Goal: Information Seeking & Learning: Learn about a topic

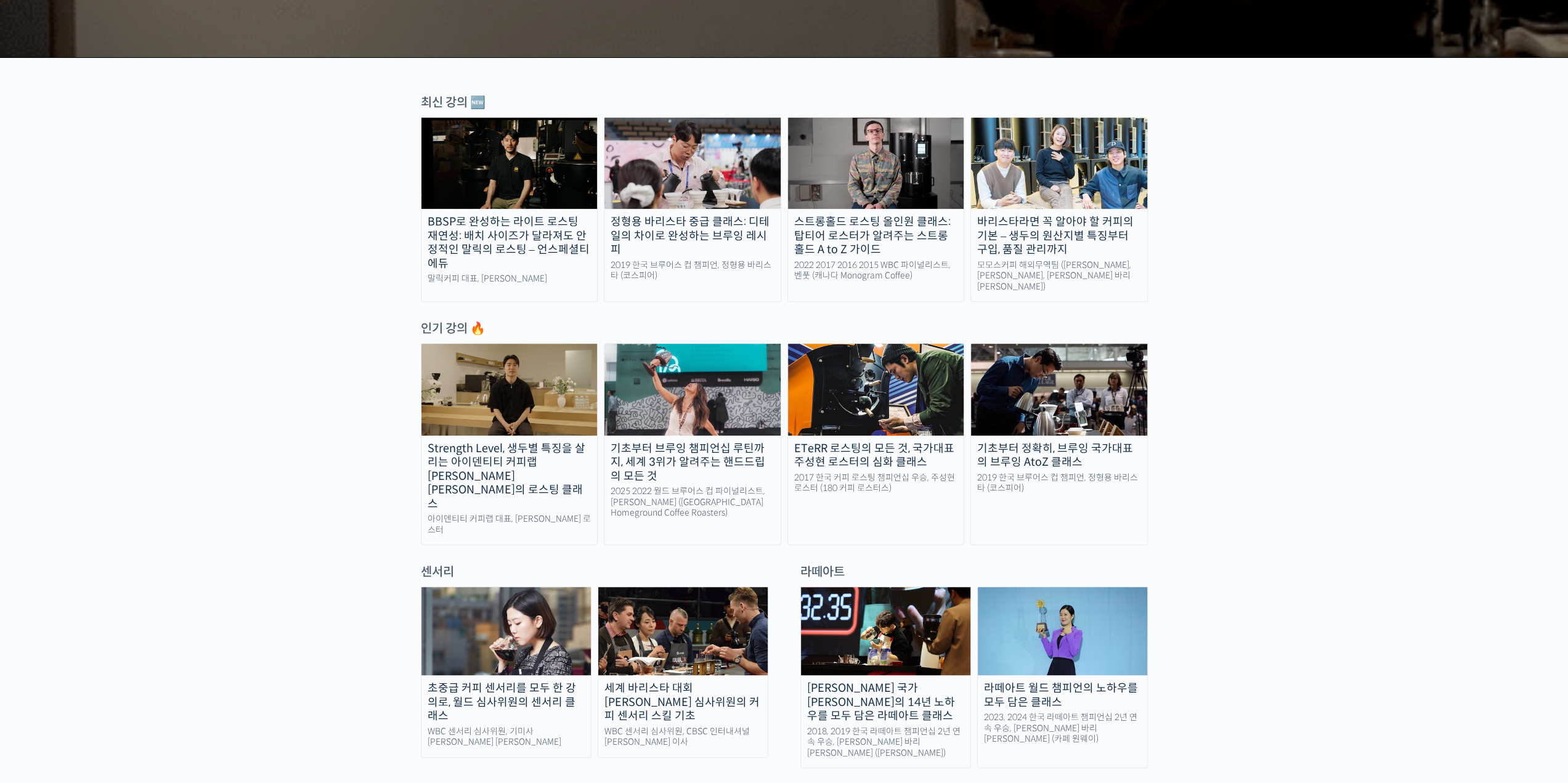
scroll to position [431, 0]
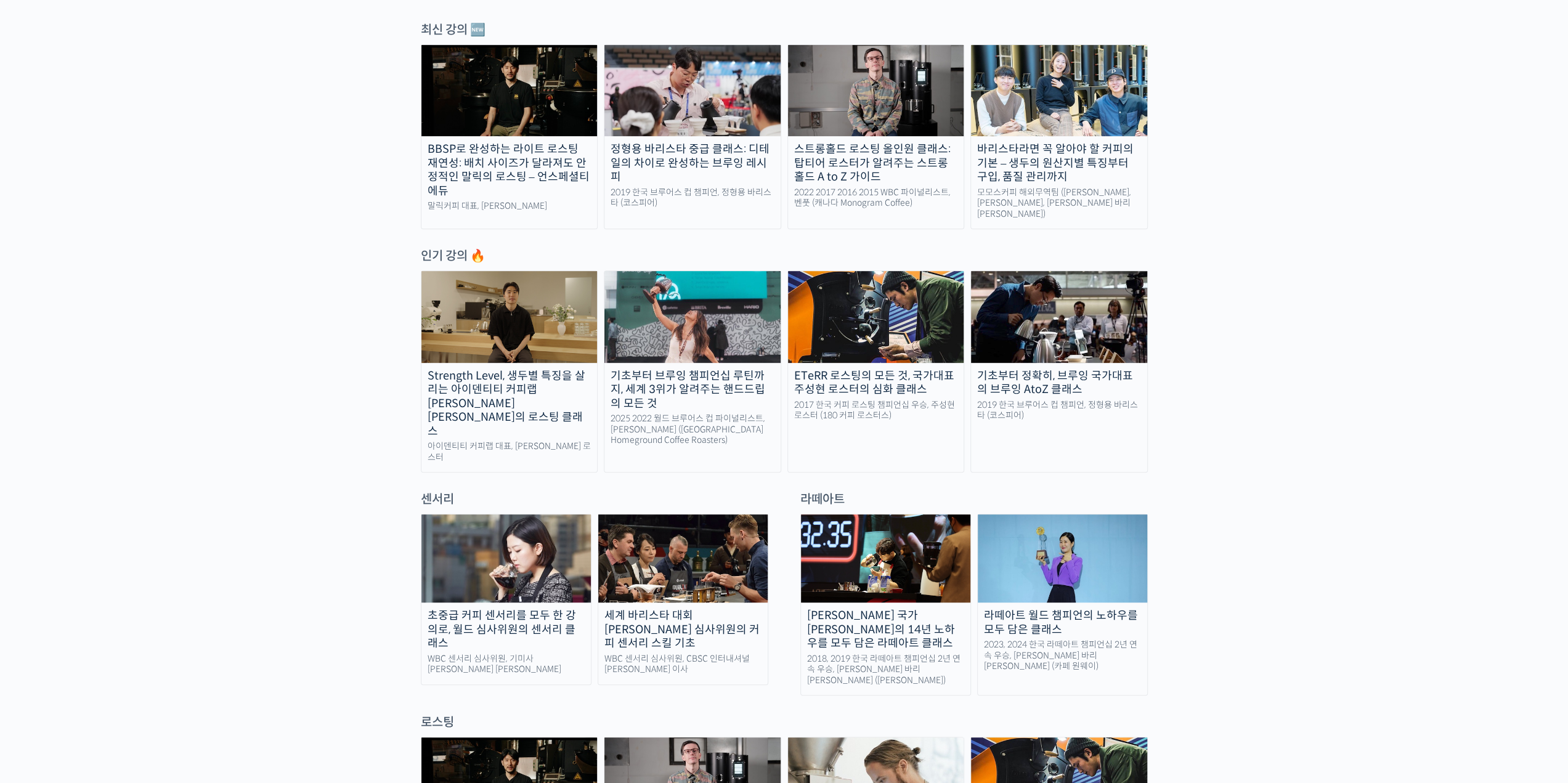
click at [496, 542] on img at bounding box center [506, 559] width 169 height 88
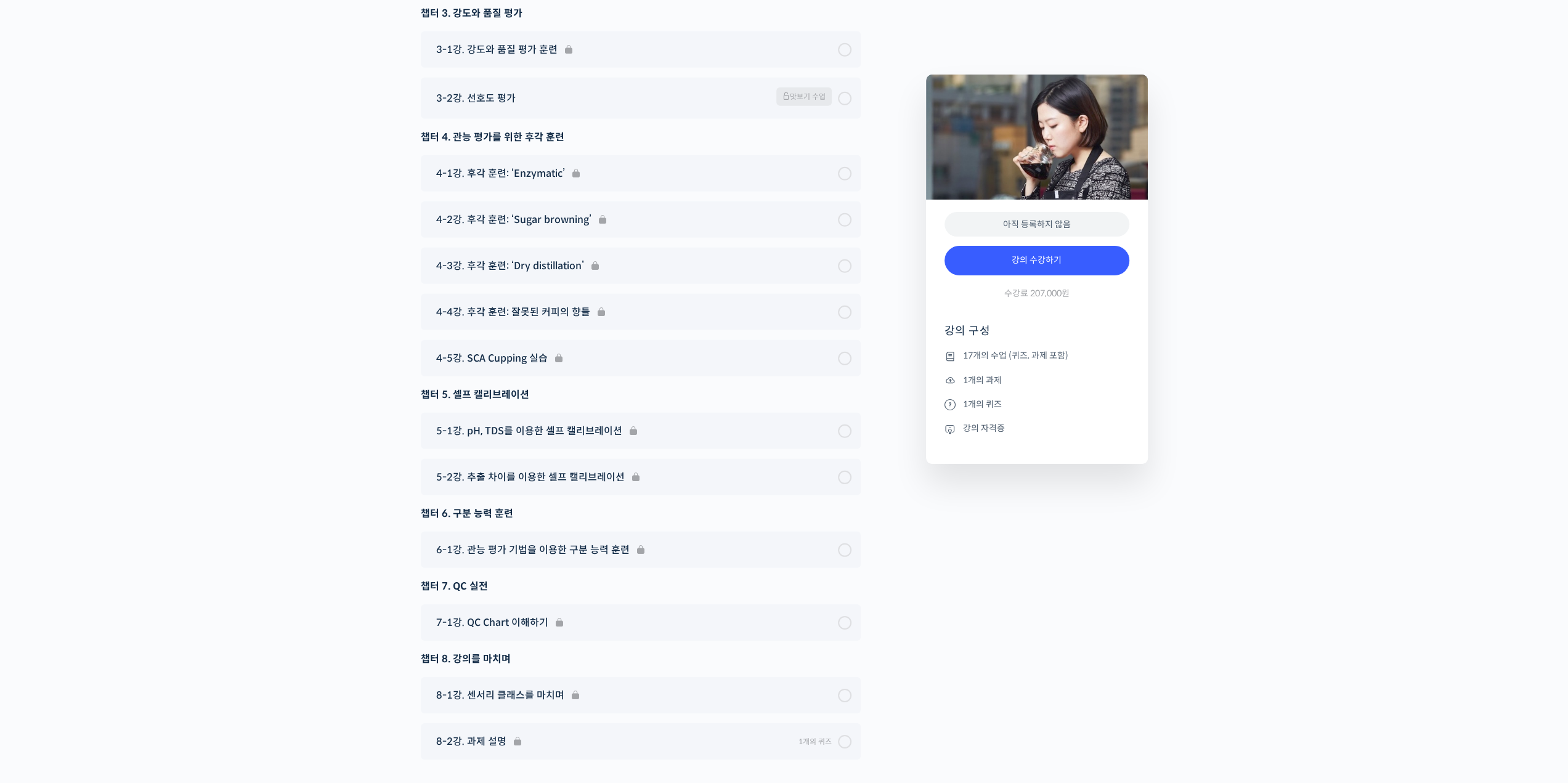
scroll to position [8349, 0]
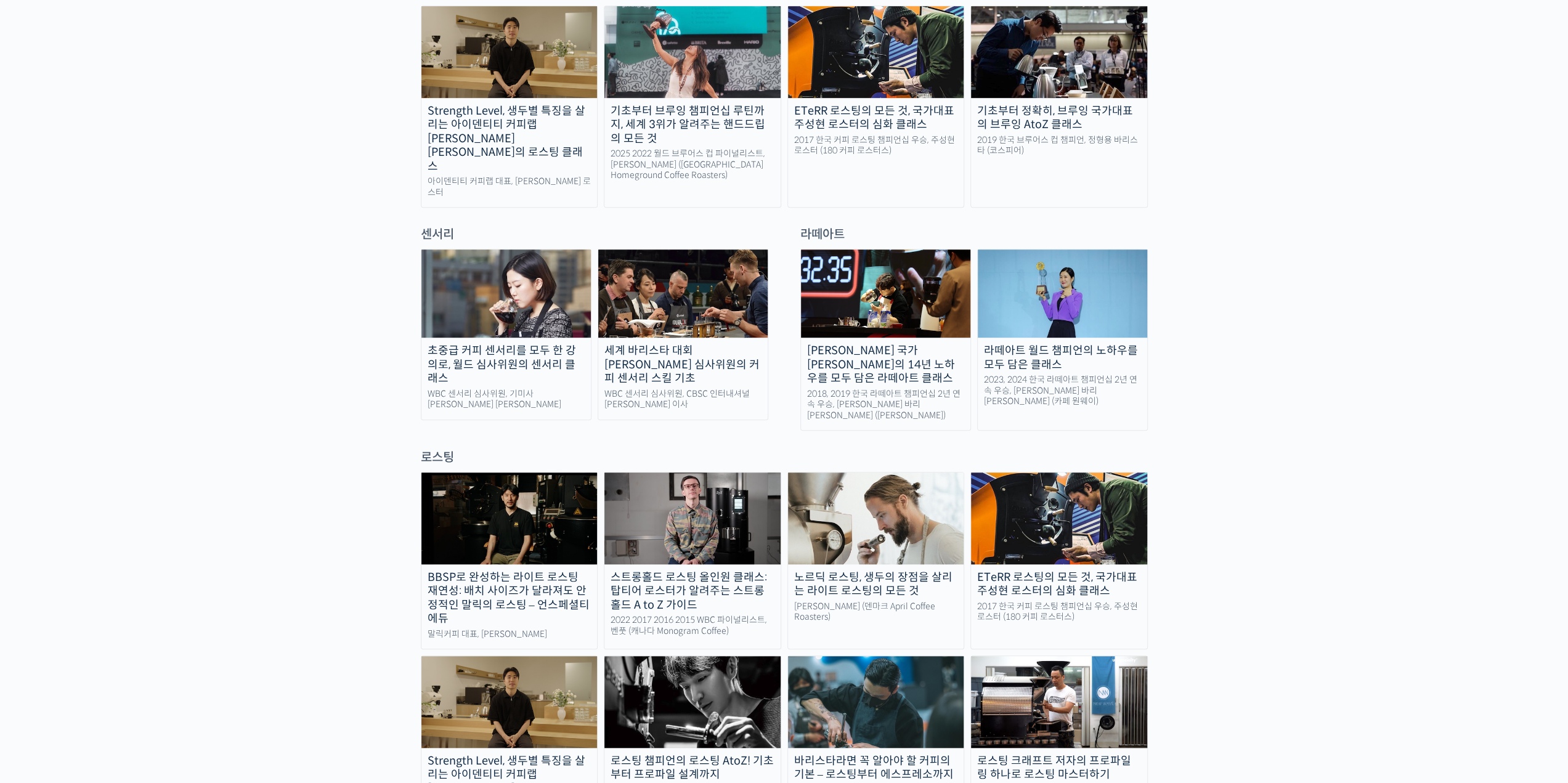
scroll to position [677, 0]
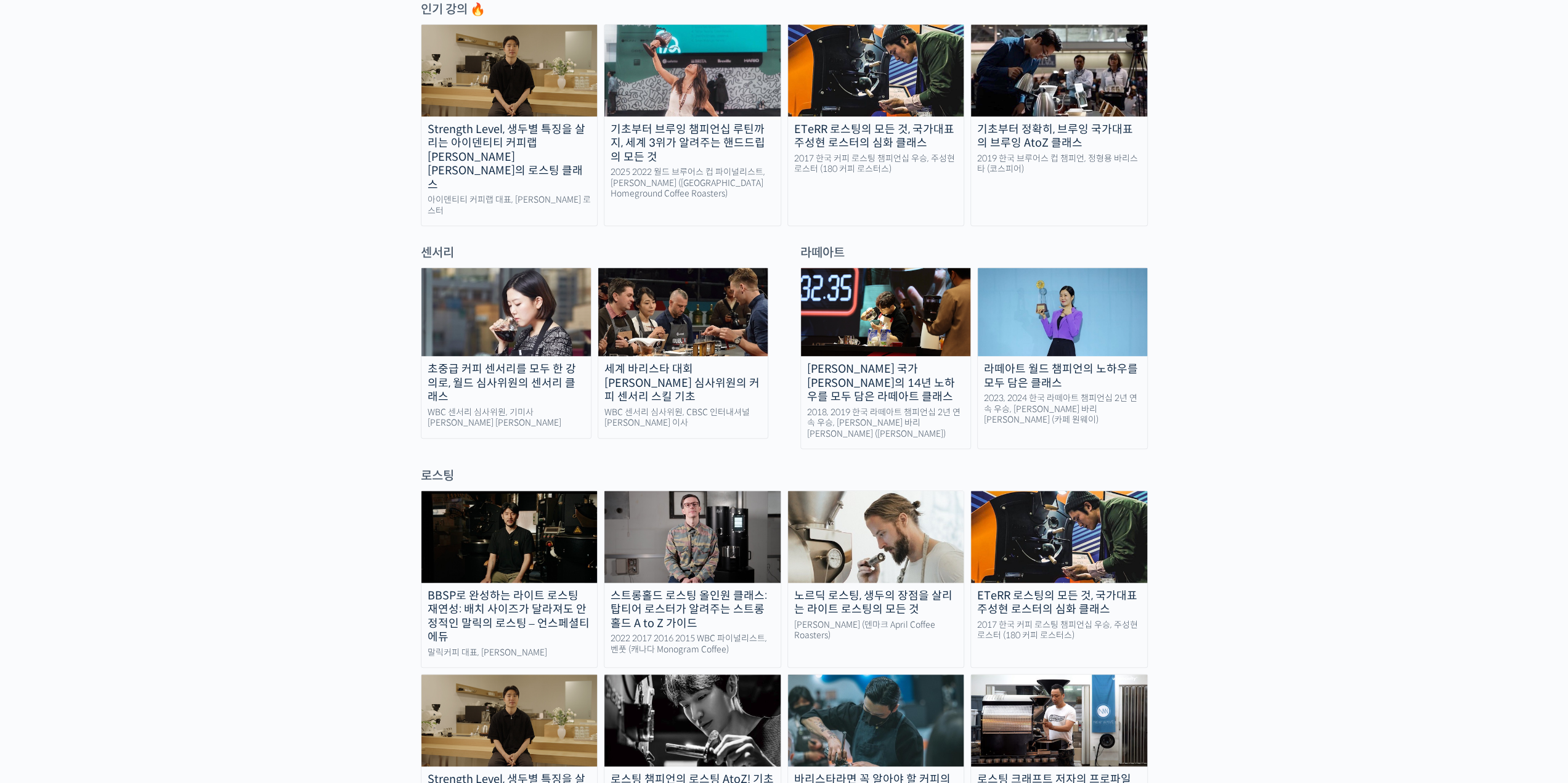
click at [1054, 281] on img at bounding box center [1061, 312] width 169 height 88
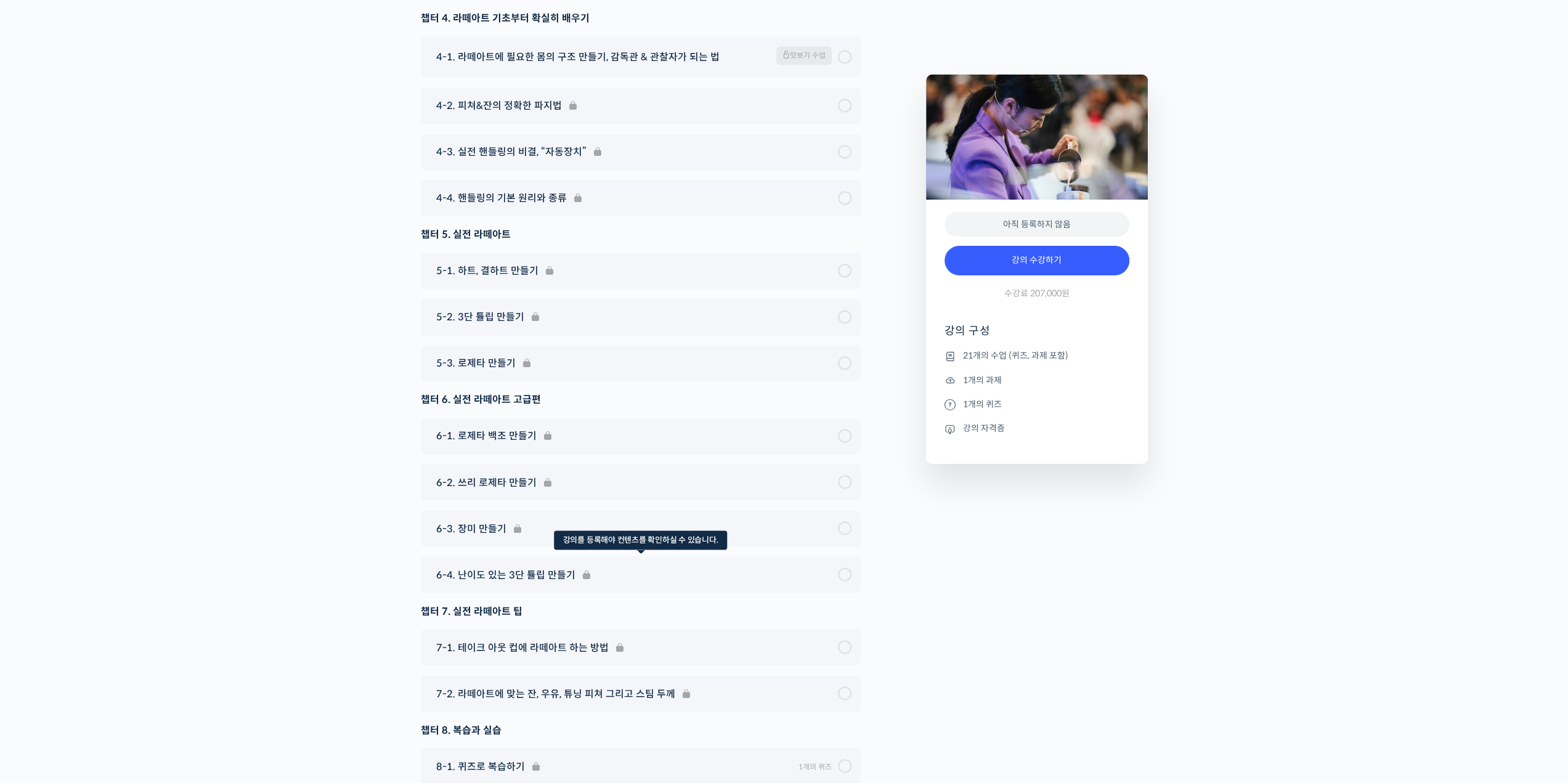
scroll to position [6865, 0]
